Goal: Task Accomplishment & Management: Manage account settings

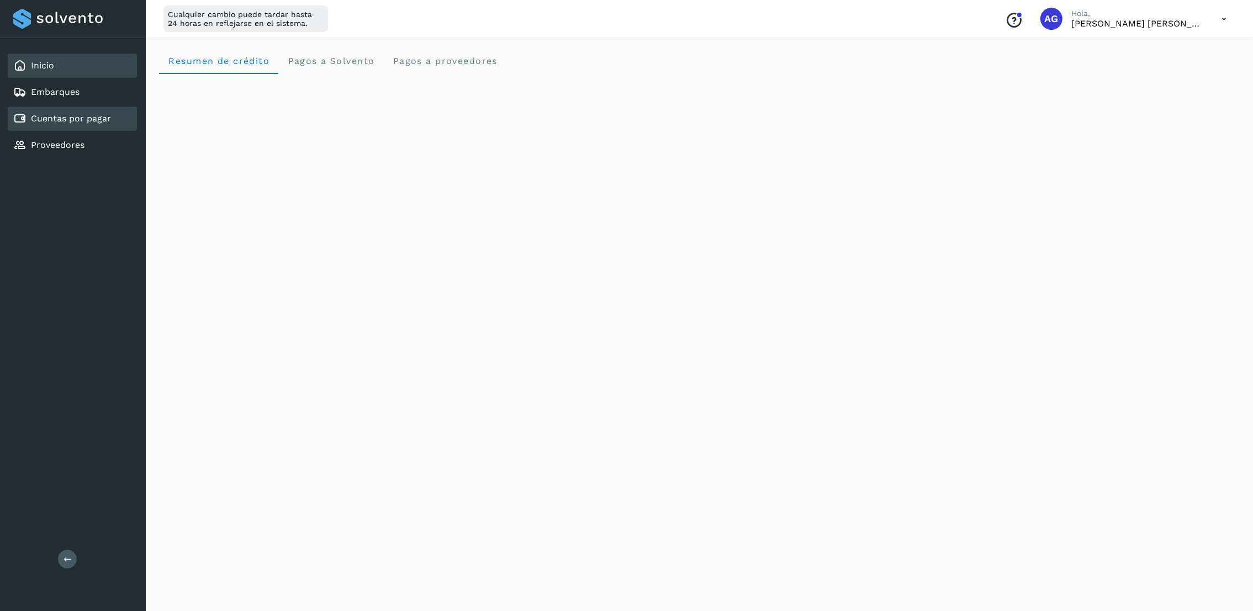
click at [71, 118] on link "Cuentas por pagar" at bounding box center [71, 118] width 80 height 10
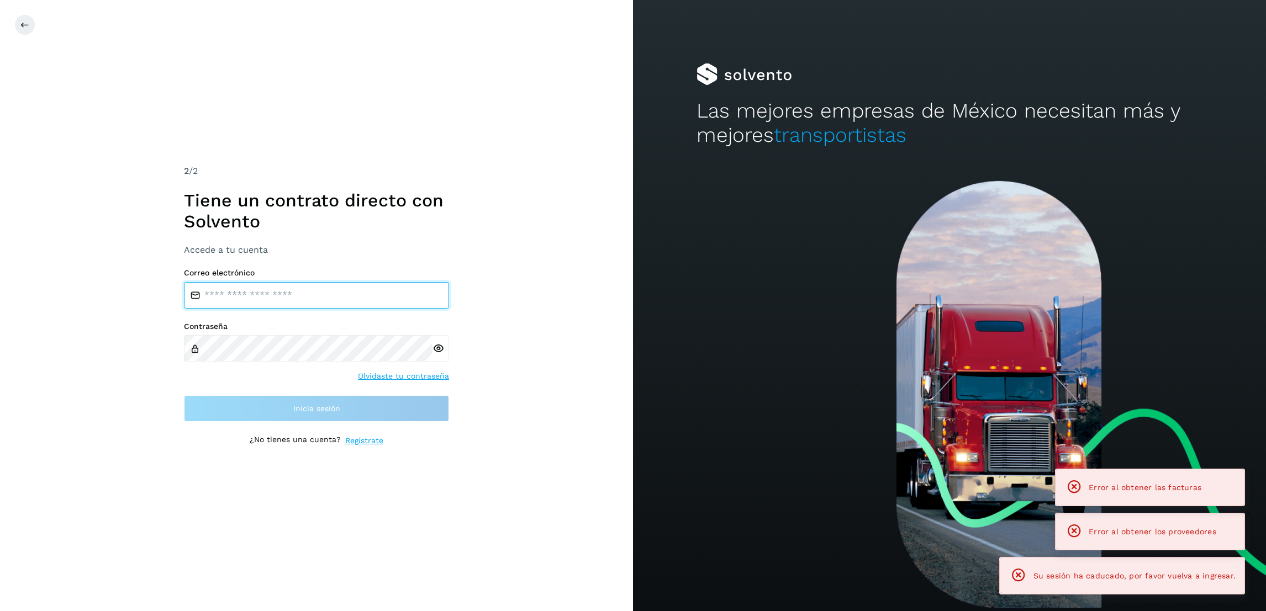
type input "**********"
